Goal: Navigation & Orientation: Find specific page/section

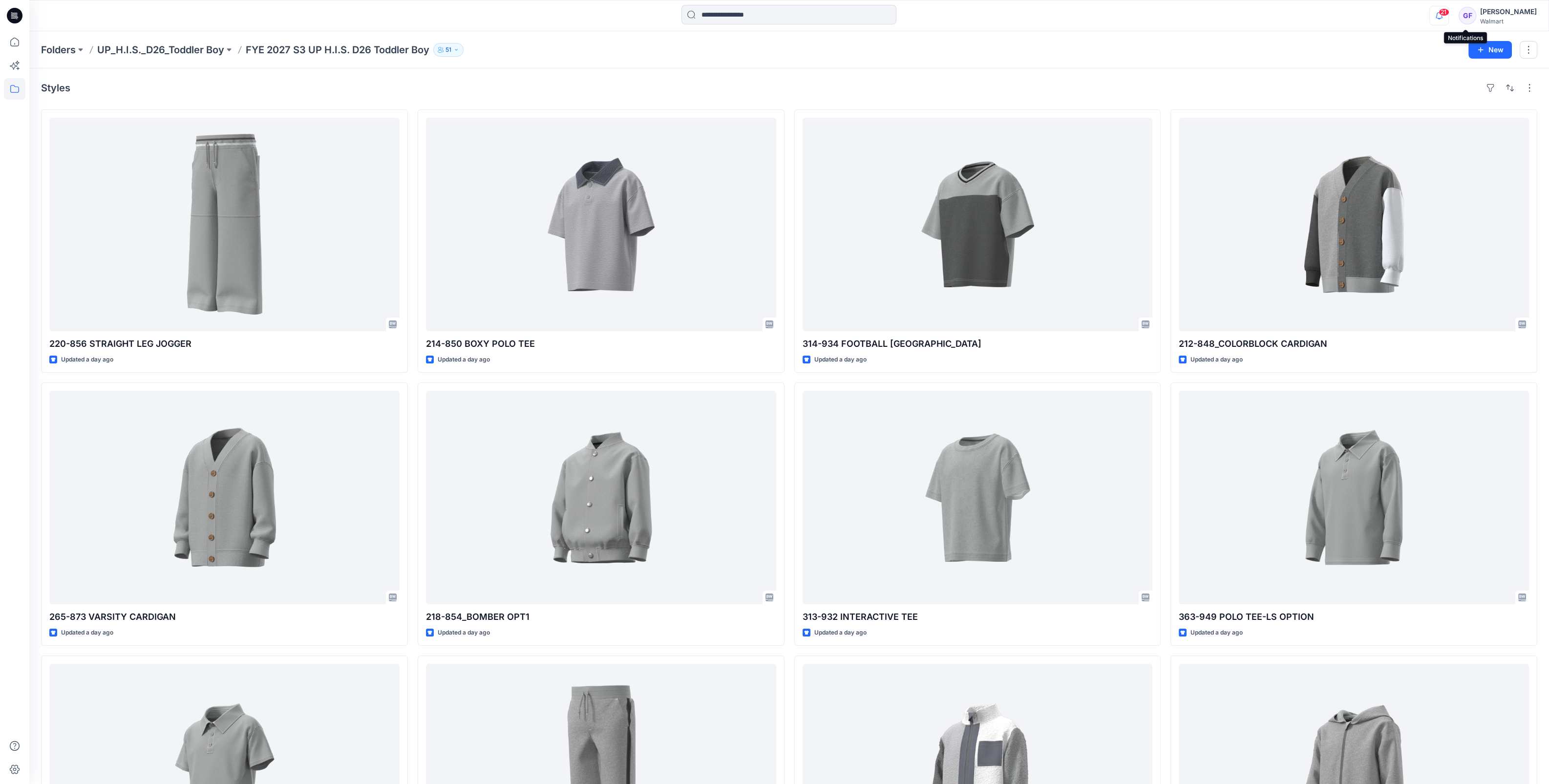
click at [1448, 15] on icon "button" at bounding box center [1438, 15] width 18 height 19
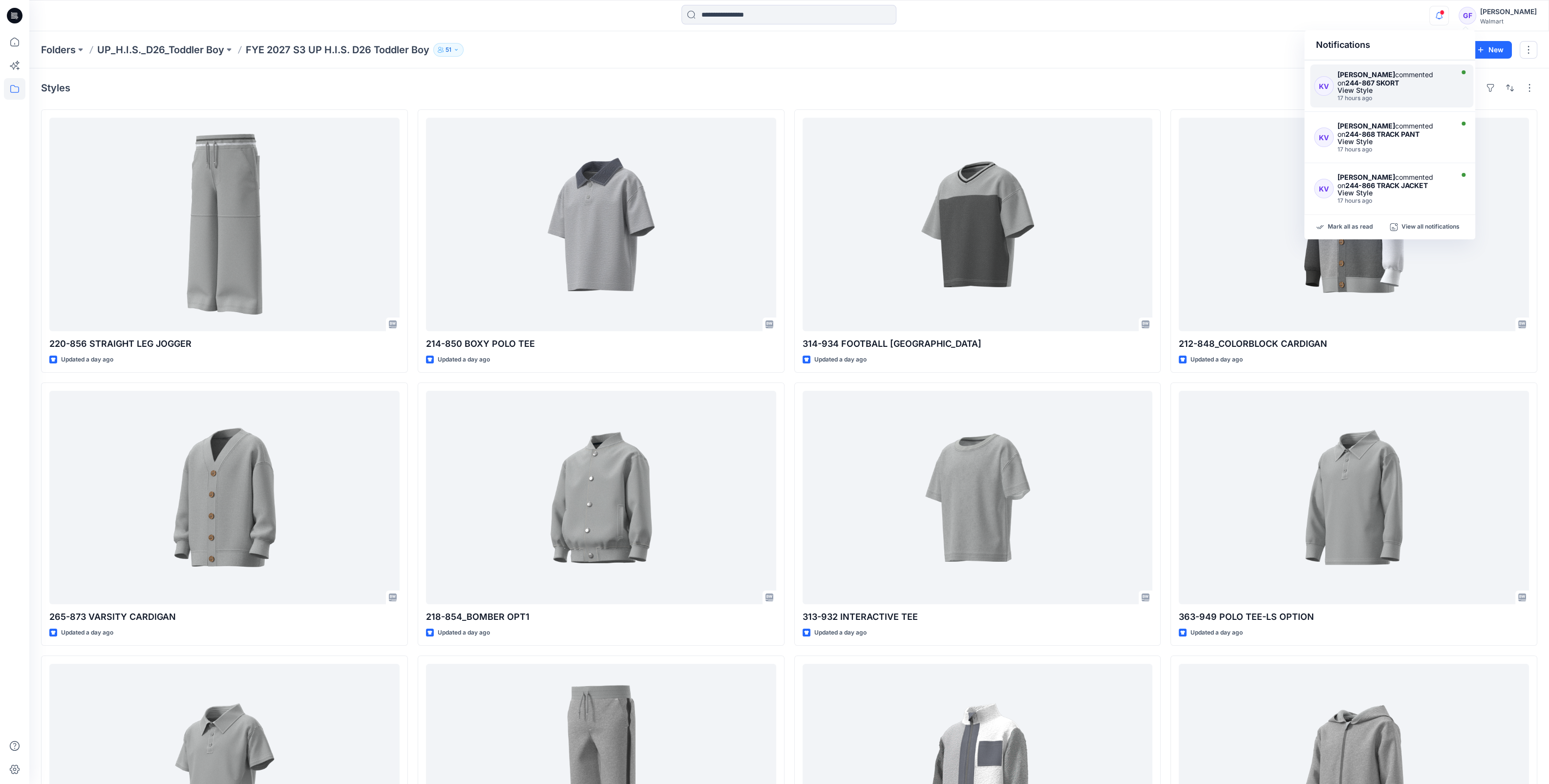
click at [1352, 99] on div "17 hours ago" at bounding box center [1393, 98] width 113 height 6
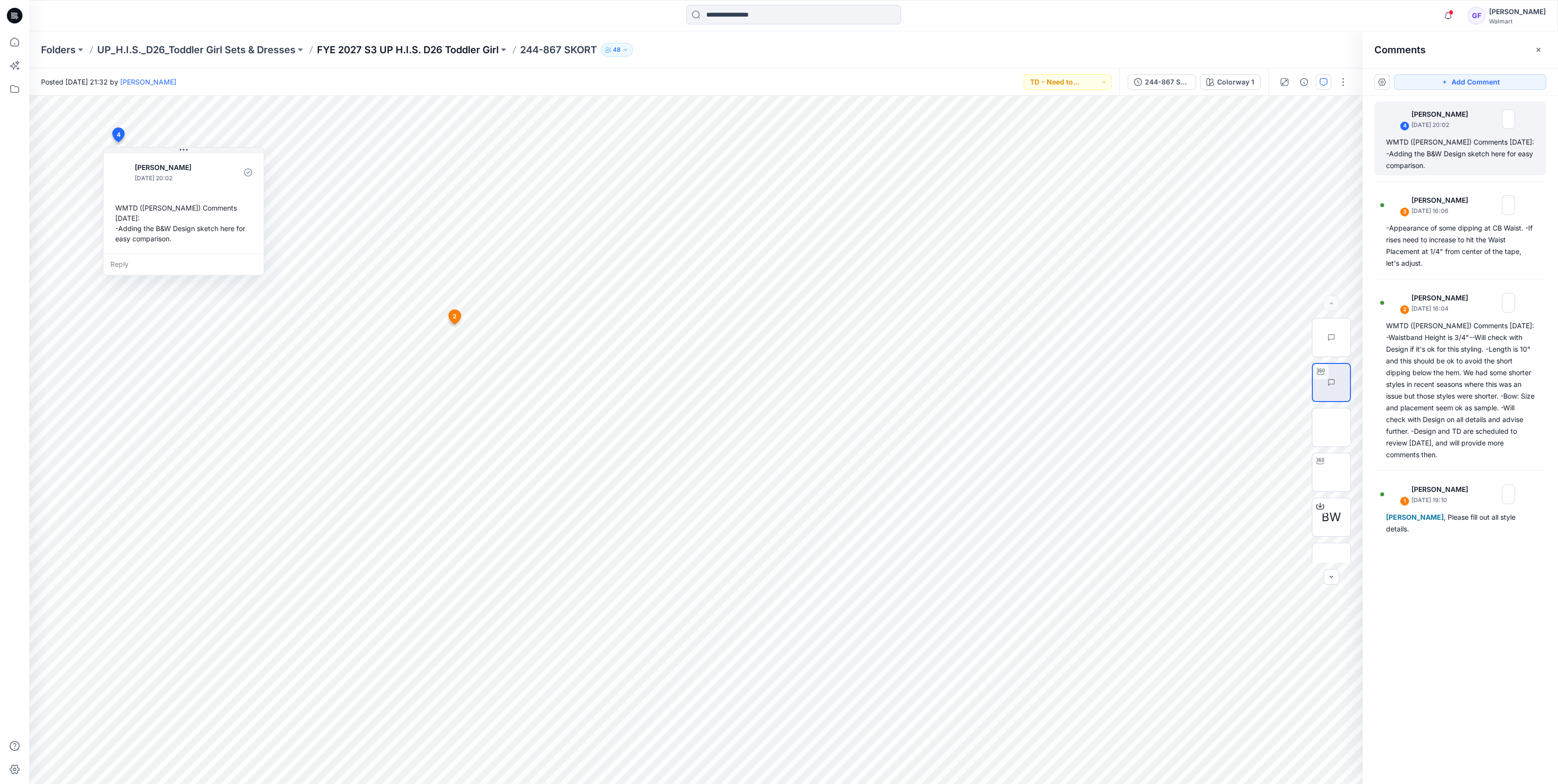
click at [432, 46] on p "FYE 2027 S3 UP H.I.S. D26 Toddler Girl" at bounding box center [408, 50] width 182 height 14
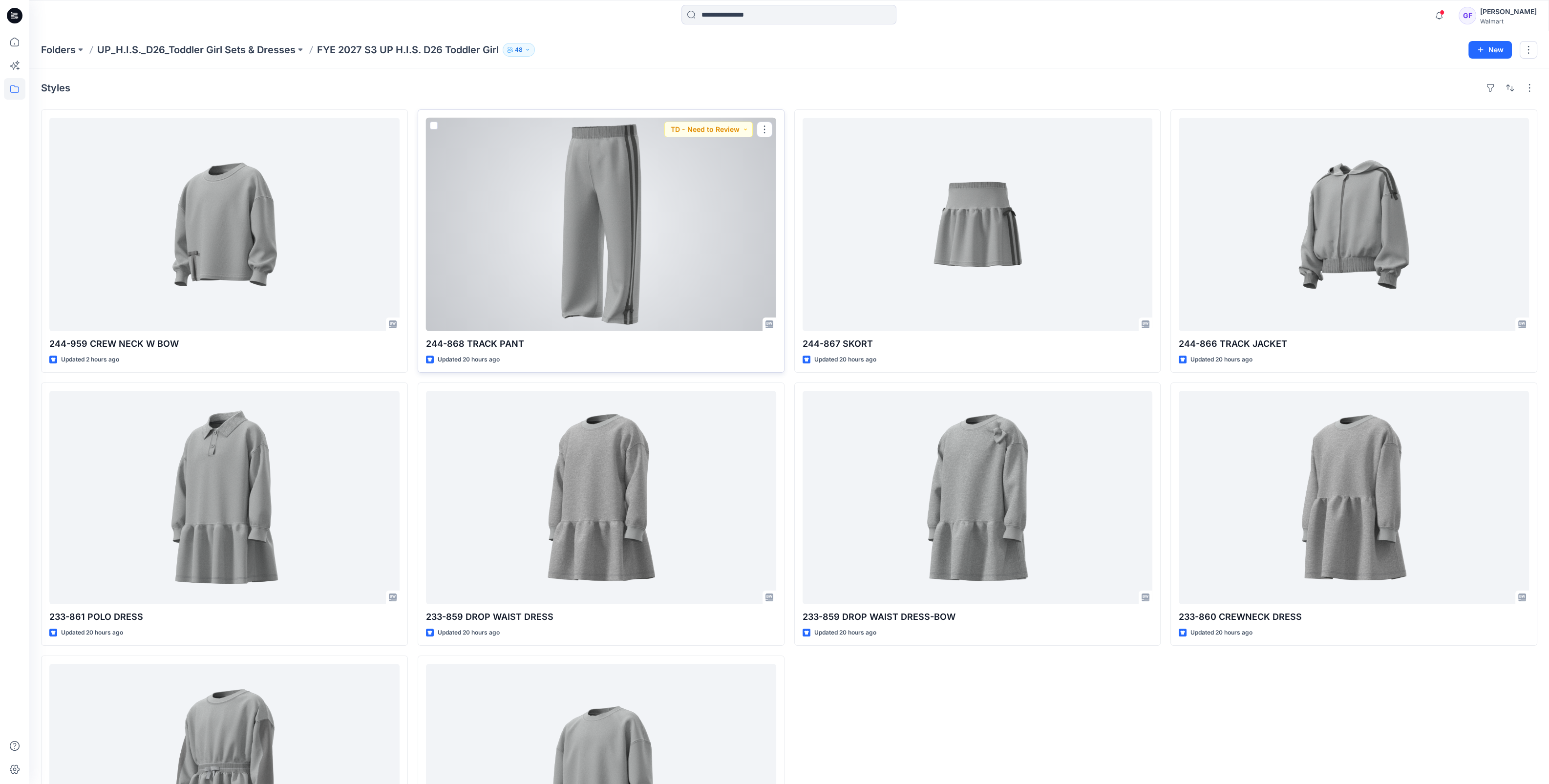
click at [637, 195] on div at bounding box center [602, 224] width 351 height 213
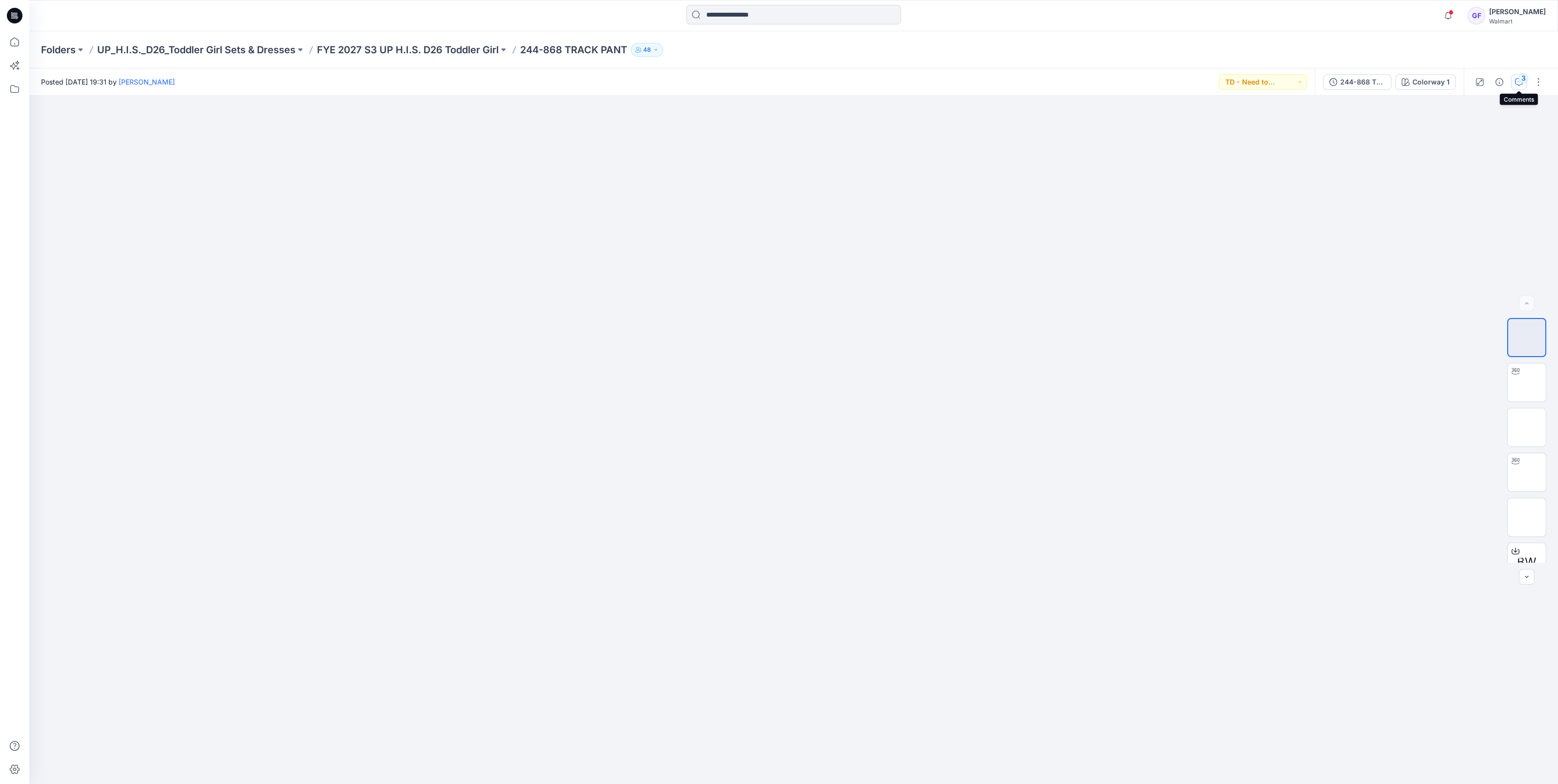
click at [1514, 85] on button "3" at bounding box center [1518, 81] width 16 height 16
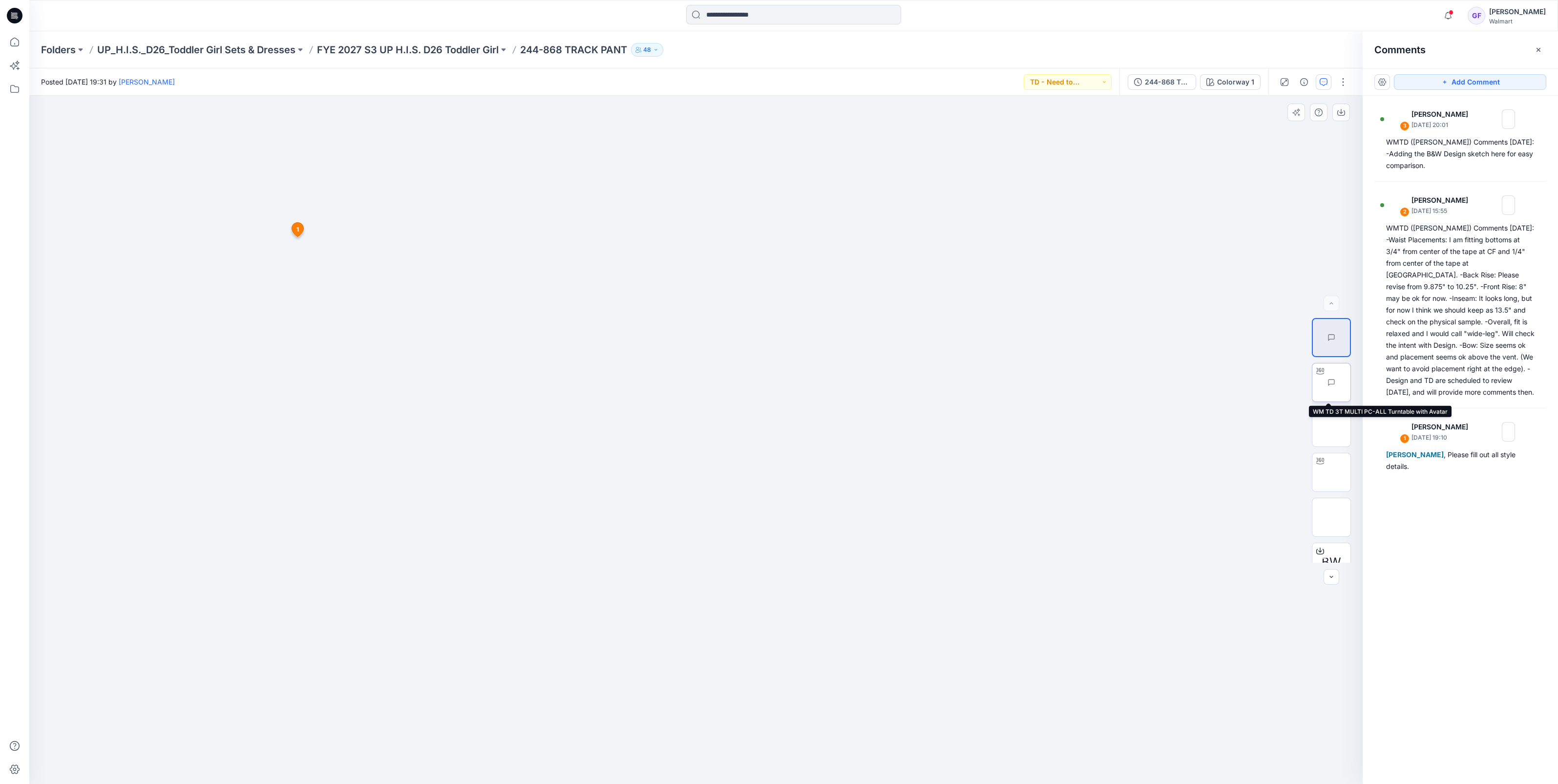
click at [1350, 382] on img at bounding box center [1350, 382] width 0 height 0
click at [454, 48] on p "FYE 2027 S3 UP H.I.S. D26 Toddler Girl" at bounding box center [408, 50] width 182 height 14
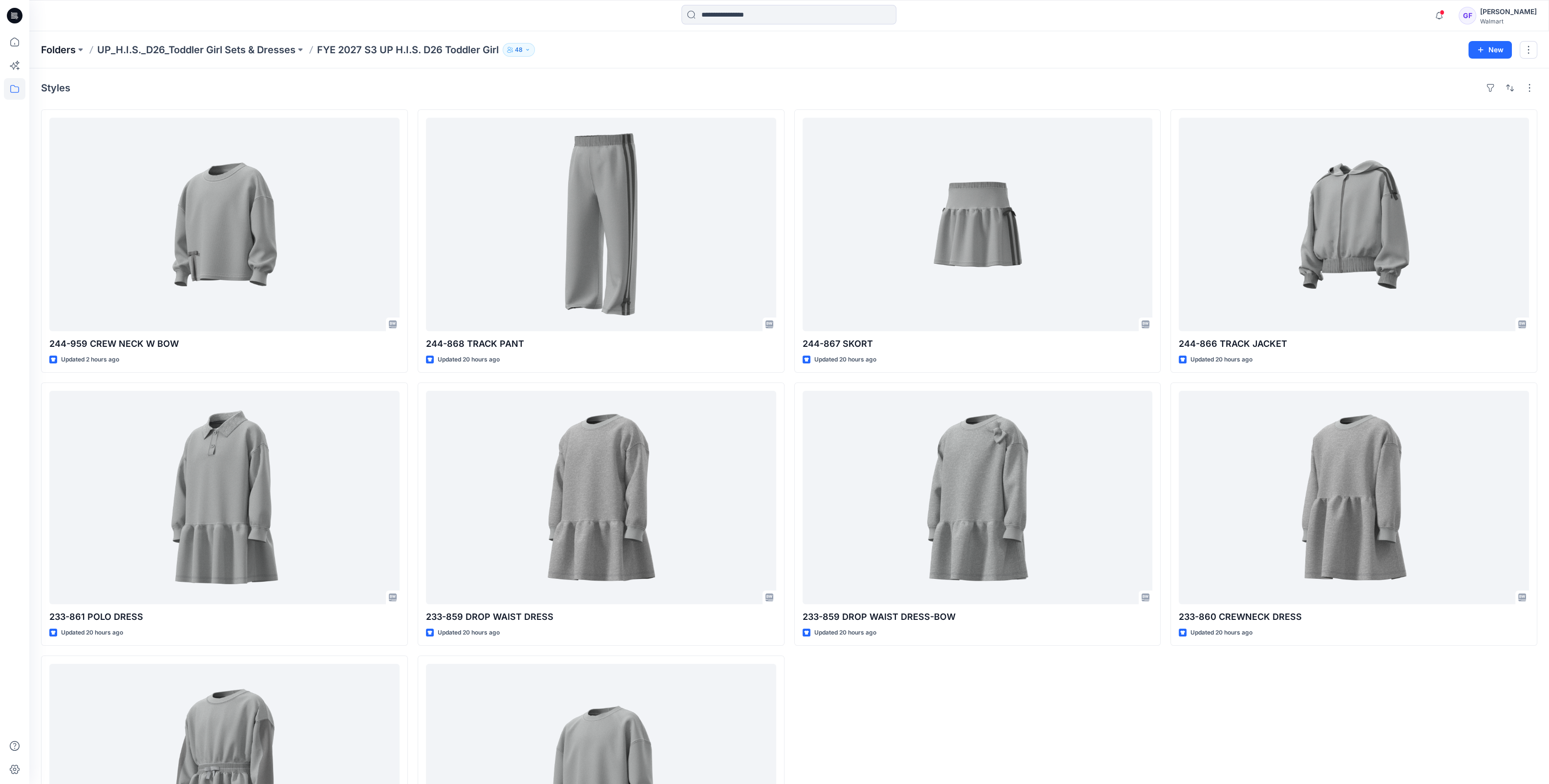
click at [52, 46] on p "Folders" at bounding box center [58, 50] width 35 height 14
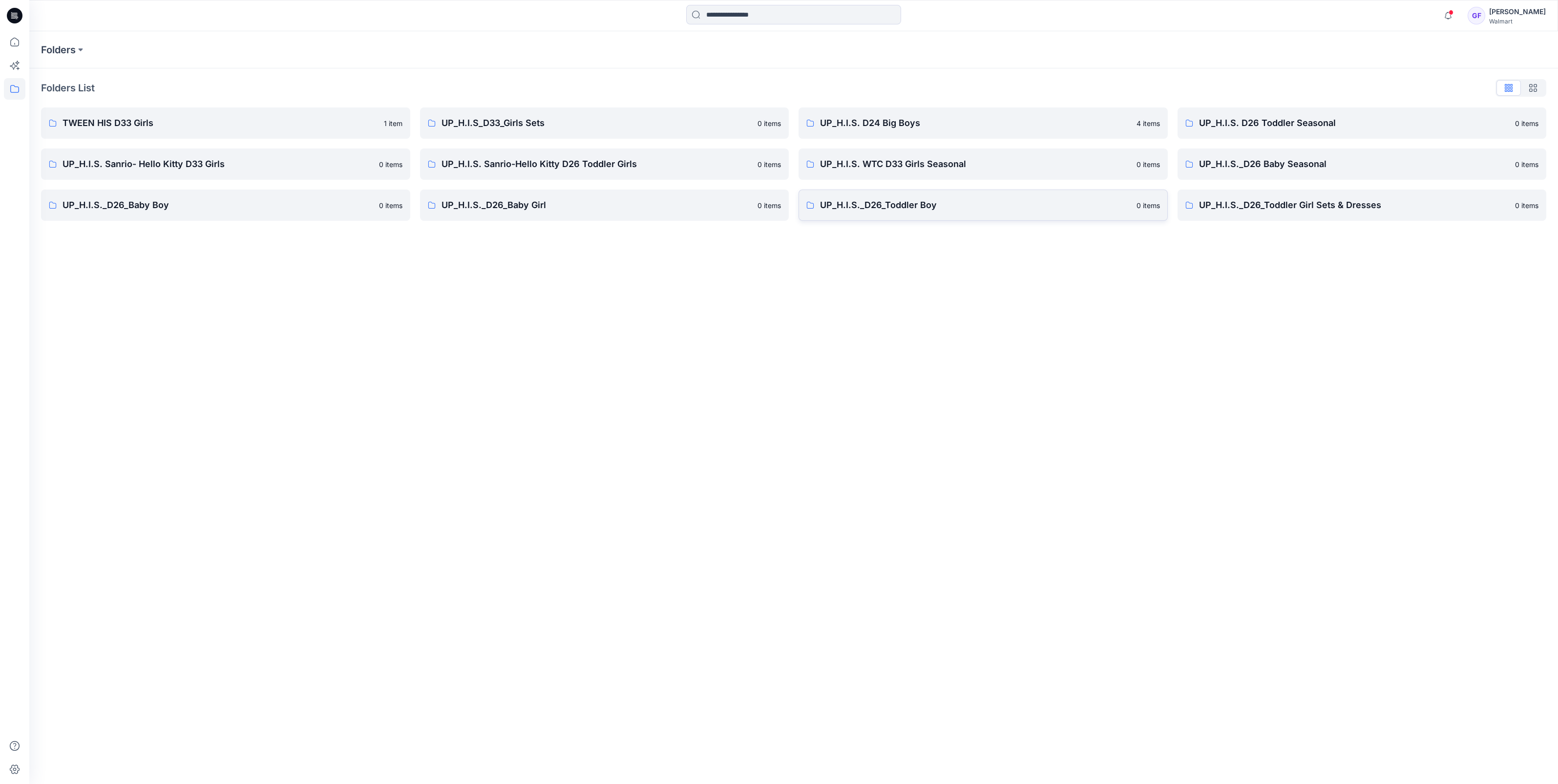
click at [890, 200] on p "UP_H.I.S._D26_Toddler Boy" at bounding box center [975, 205] width 311 height 14
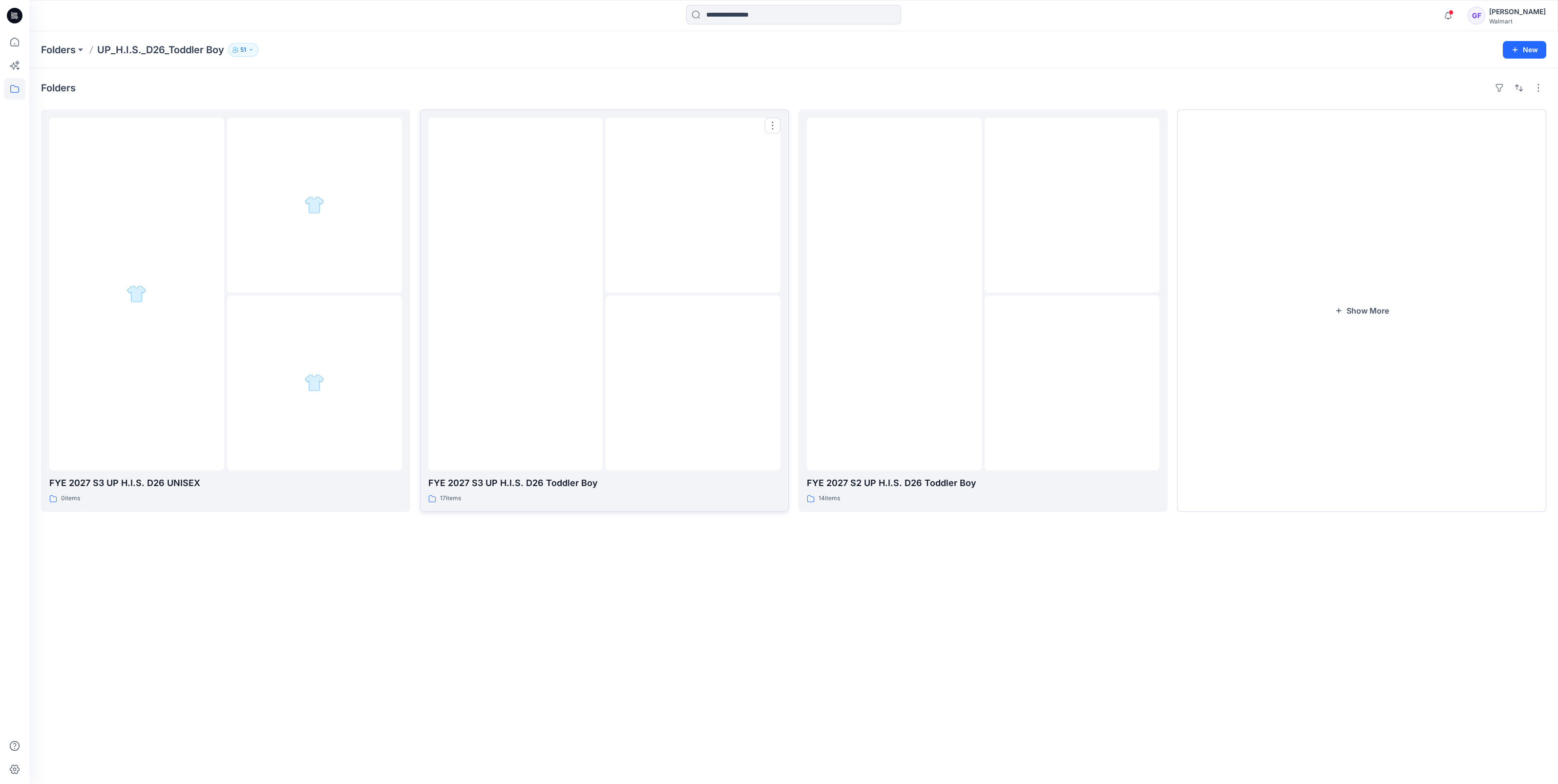
click at [515, 294] on img at bounding box center [515, 294] width 0 height 0
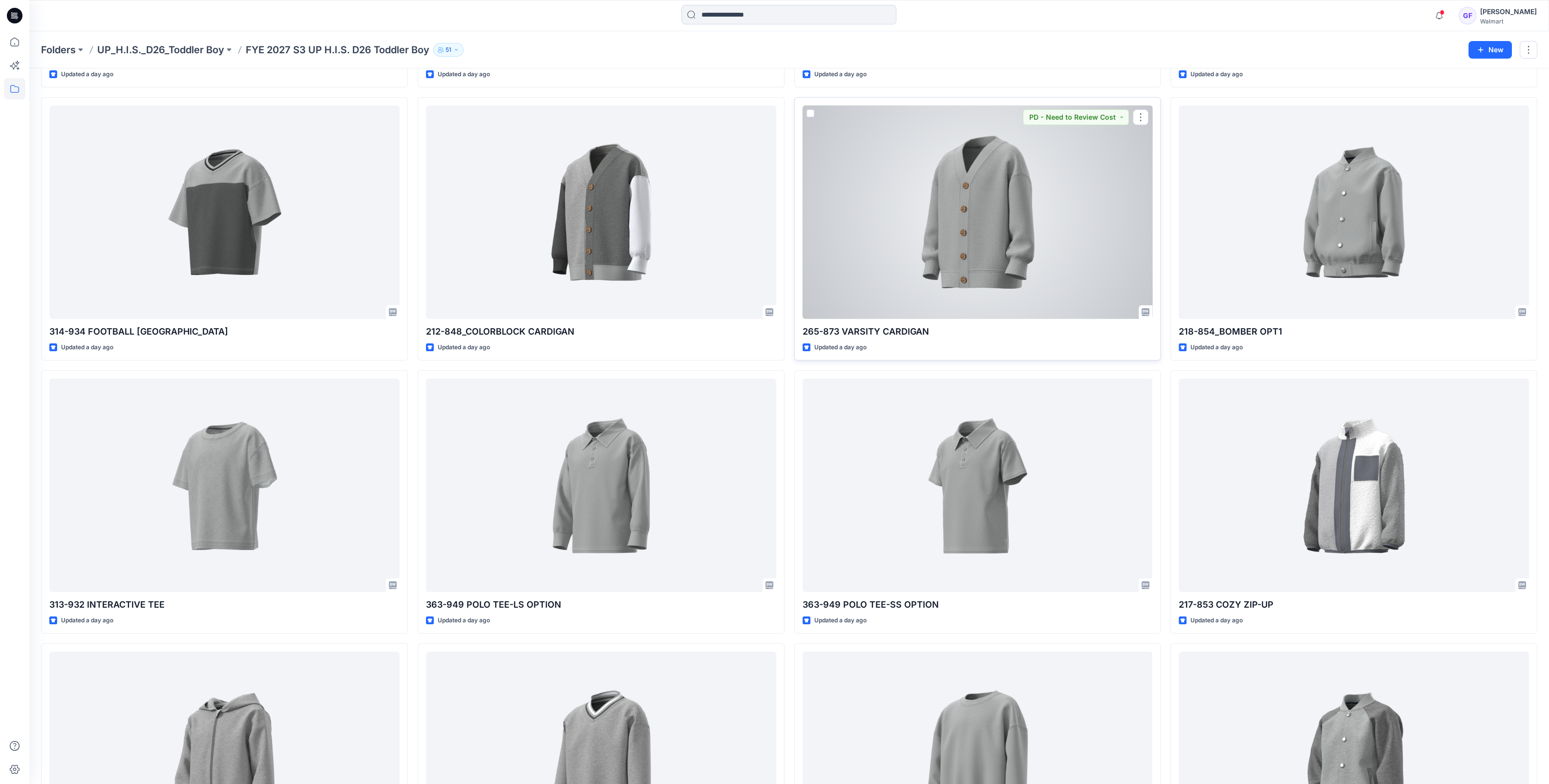
scroll to position [366, 0]
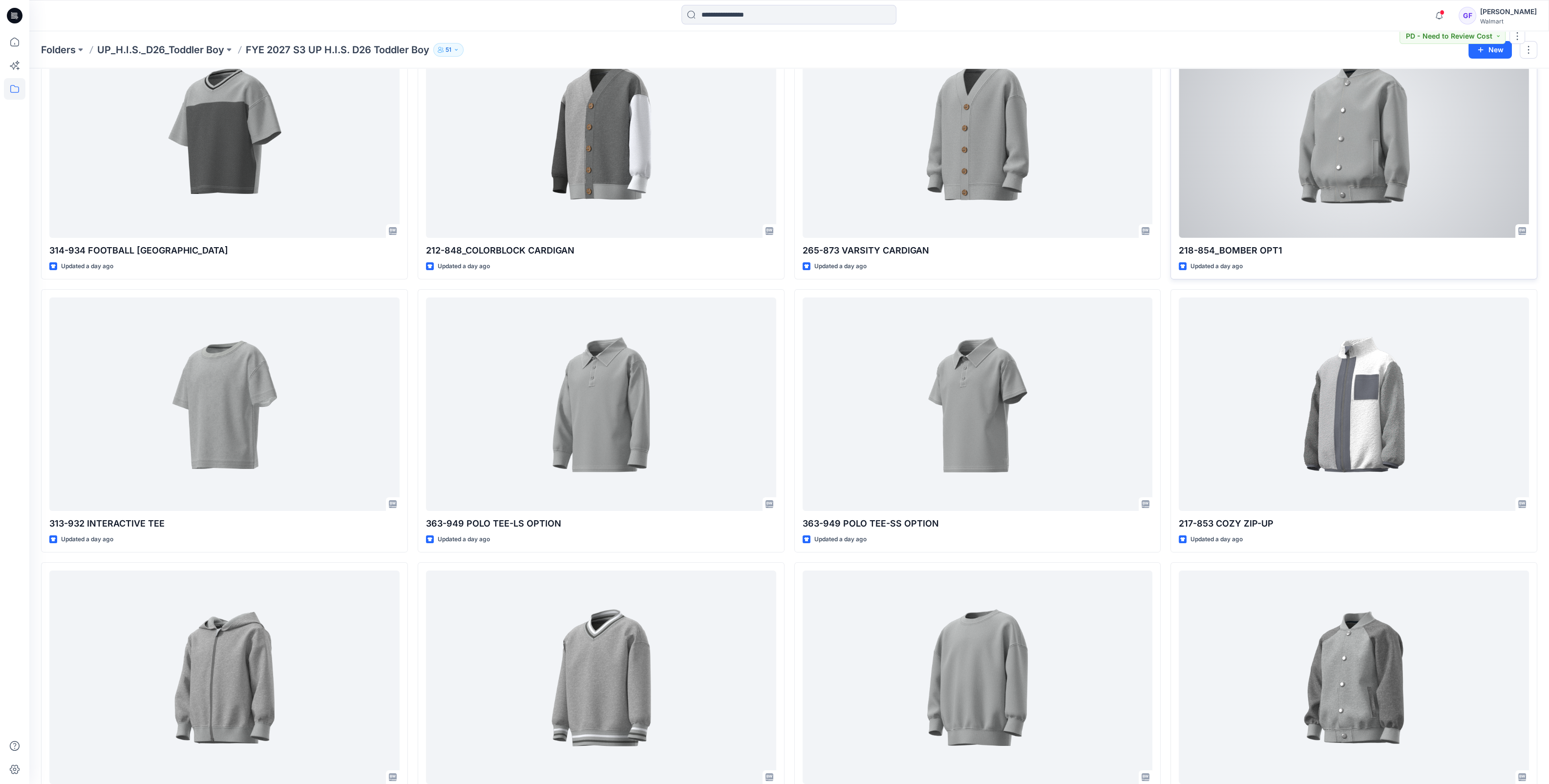
click at [1317, 140] on div at bounding box center [1353, 130] width 351 height 213
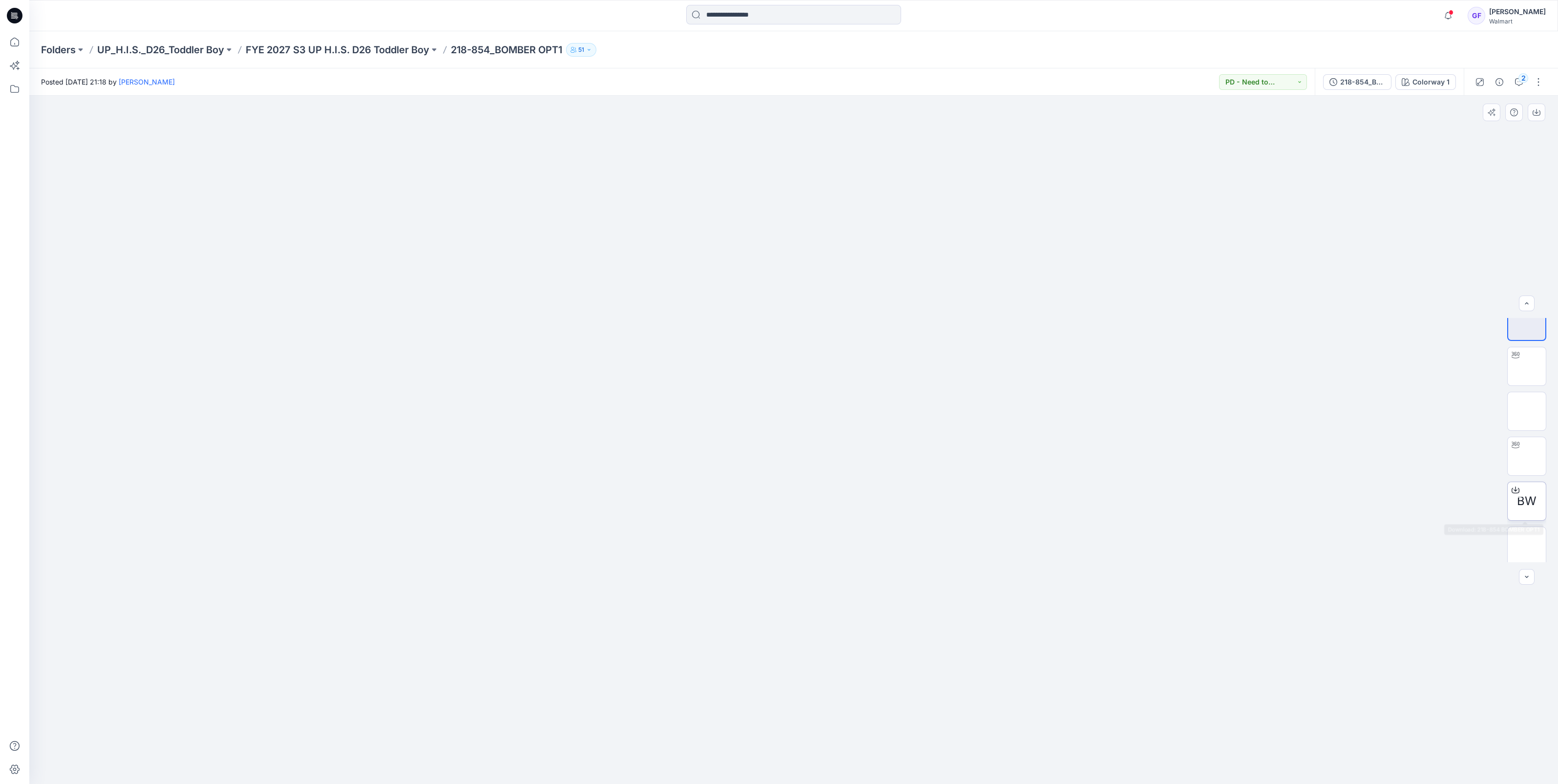
scroll to position [19, 0]
click at [1527, 542] on img at bounding box center [1527, 542] width 0 height 0
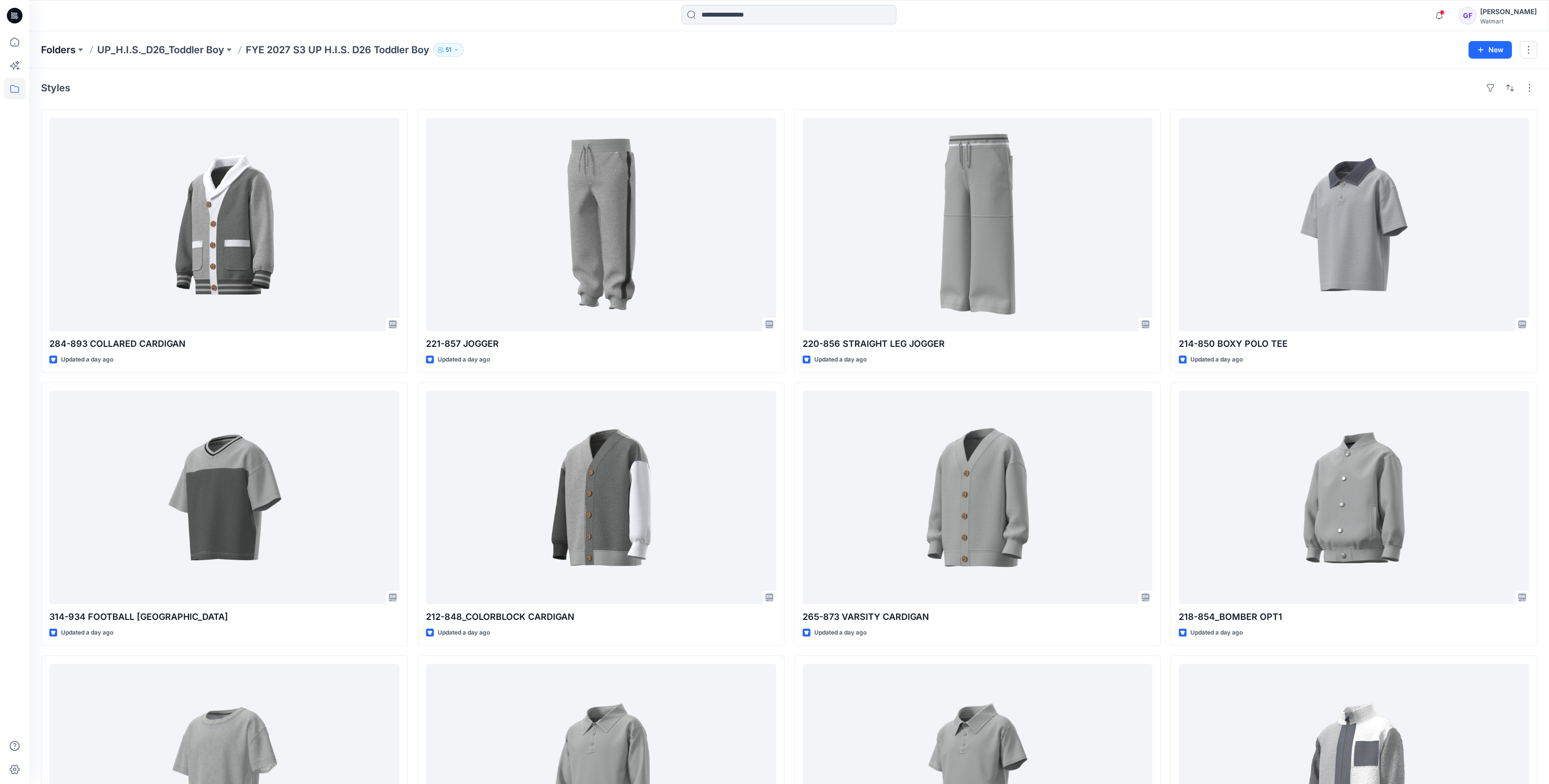
click at [66, 46] on p "Folders" at bounding box center [58, 50] width 35 height 14
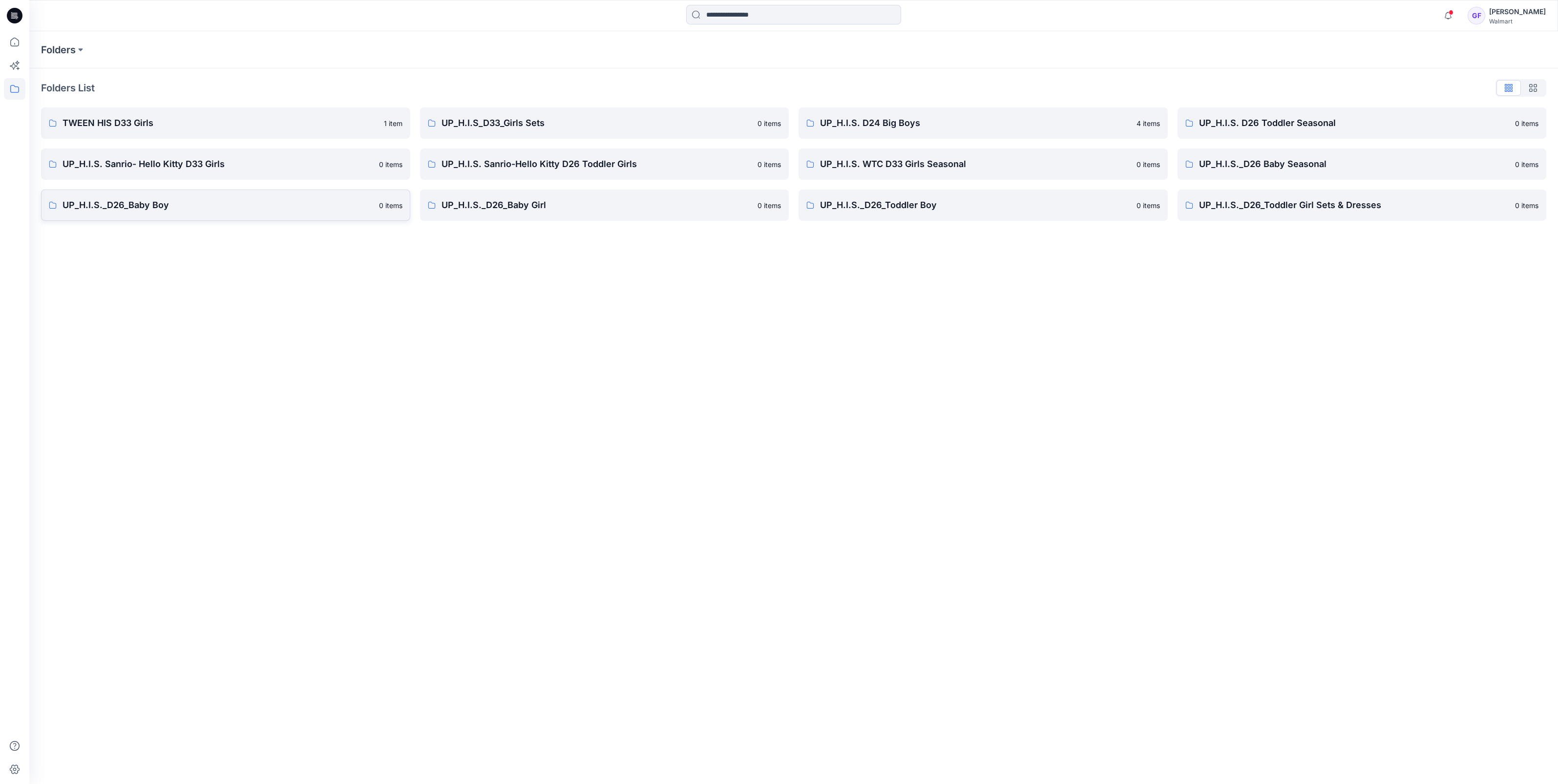
click at [138, 211] on p "UP_H.I.S._D26_Baby Boy" at bounding box center [218, 205] width 311 height 14
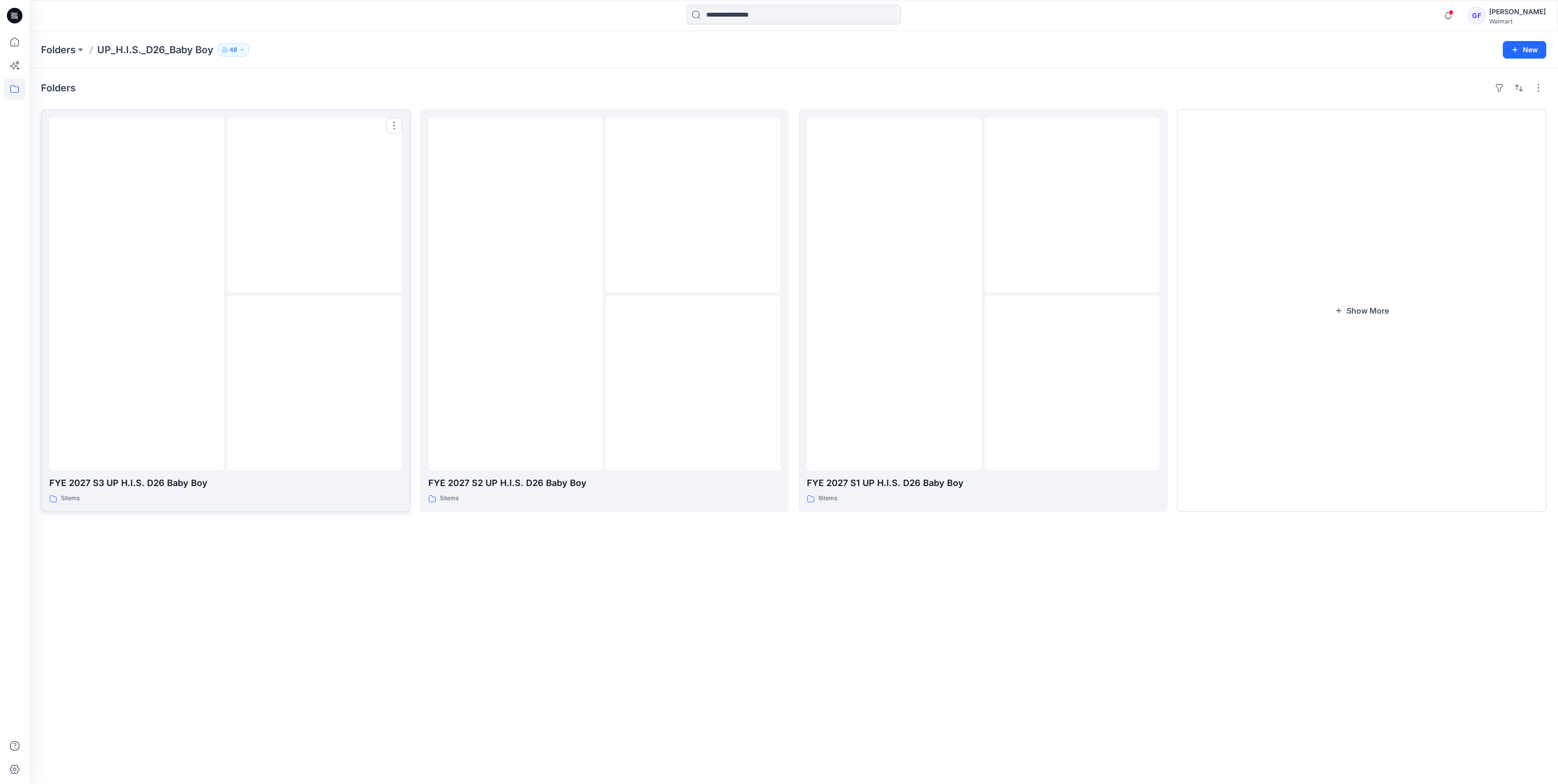
click at [228, 331] on div at bounding box center [315, 383] width 175 height 175
